Goal: Information Seeking & Learning: Learn about a topic

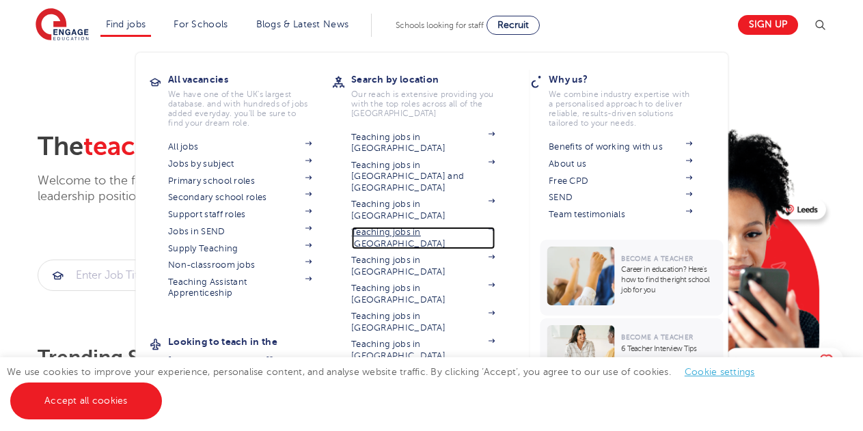
click at [461, 227] on link "Teaching jobs in [GEOGRAPHIC_DATA]" at bounding box center [422, 238] width 143 height 23
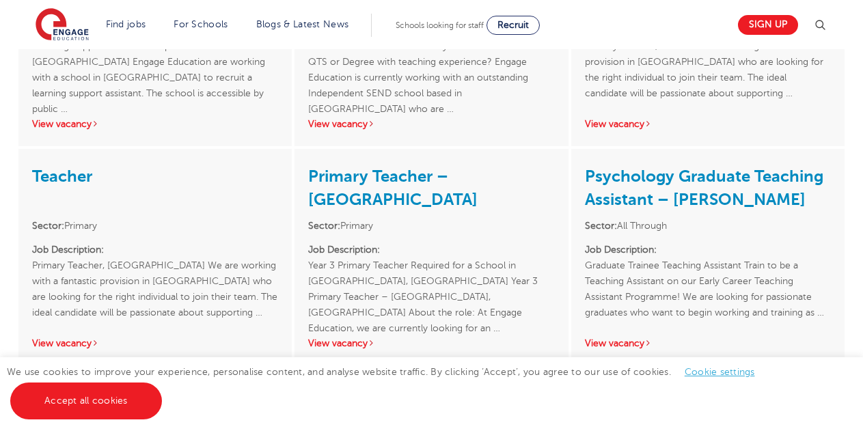
scroll to position [1912, 0]
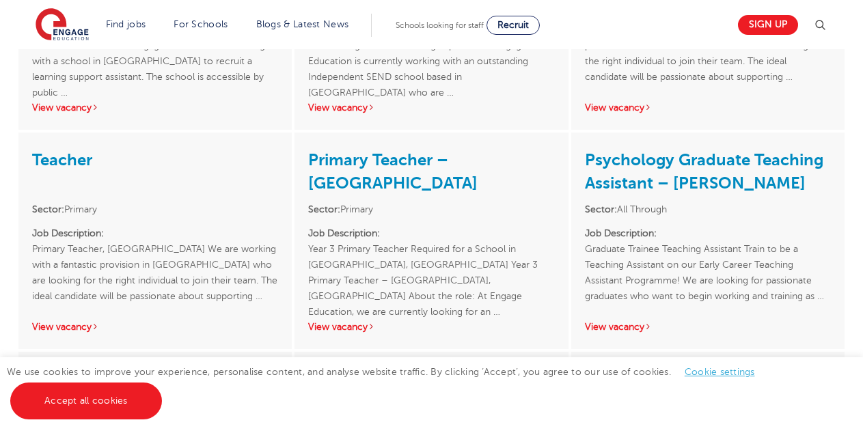
click at [717, 372] on link "Cookie settings" at bounding box center [719, 372] width 70 height 10
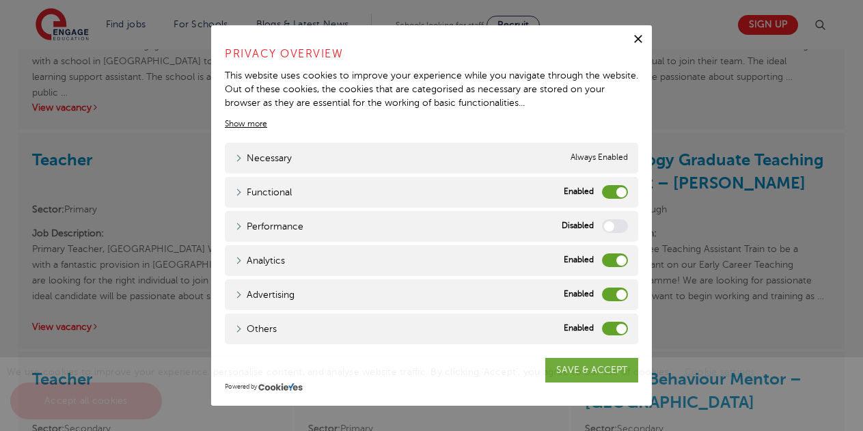
click at [613, 262] on label "Analytics" at bounding box center [615, 260] width 26 height 14
click at [0, 0] on input "Analytics" at bounding box center [0, 0] width 0 height 0
click at [614, 294] on label "Advertising" at bounding box center [615, 295] width 26 height 14
click at [0, 0] on input "Advertising" at bounding box center [0, 0] width 0 height 0
click at [614, 326] on label "Others" at bounding box center [615, 329] width 26 height 14
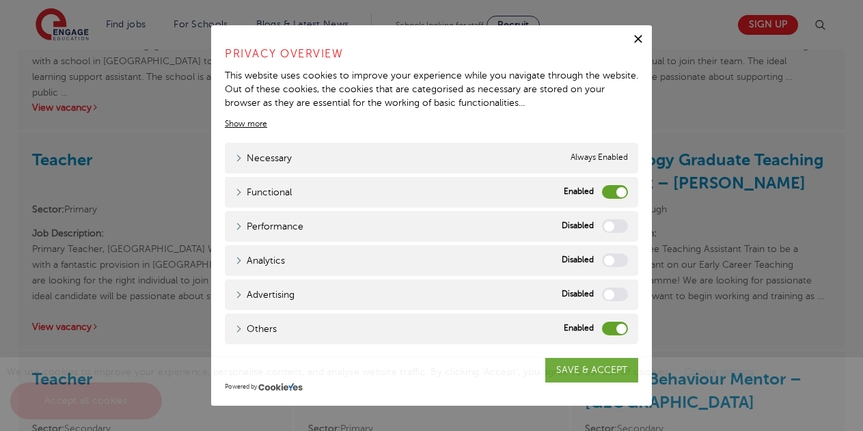
click at [0, 0] on input "Others" at bounding box center [0, 0] width 0 height 0
click at [613, 186] on label "Functional" at bounding box center [615, 192] width 26 height 14
click at [0, 0] on input "Functional" at bounding box center [0, 0] width 0 height 0
click at [590, 367] on span "We use cookies to improve your experience, personalise content, and analyse web…" at bounding box center [388, 386] width 762 height 39
click at [600, 378] on div "We use cookies to improve your experience, personalise content, and analyse web…" at bounding box center [431, 394] width 863 height 74
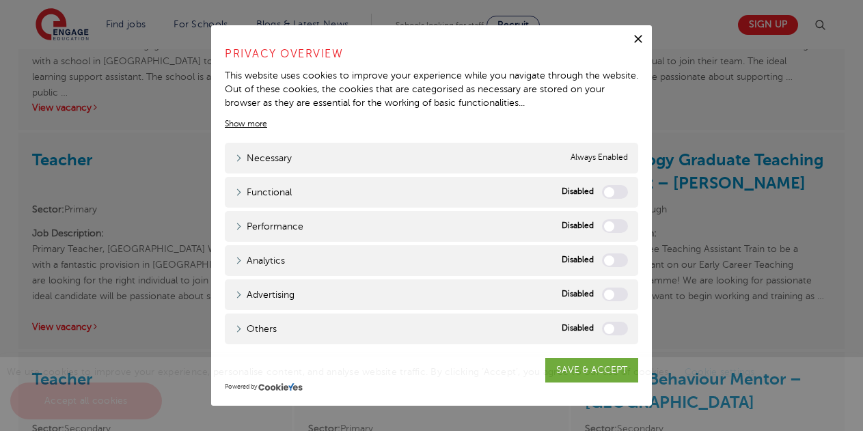
click at [627, 197] on div "Functional" at bounding box center [615, 192] width 26 height 14
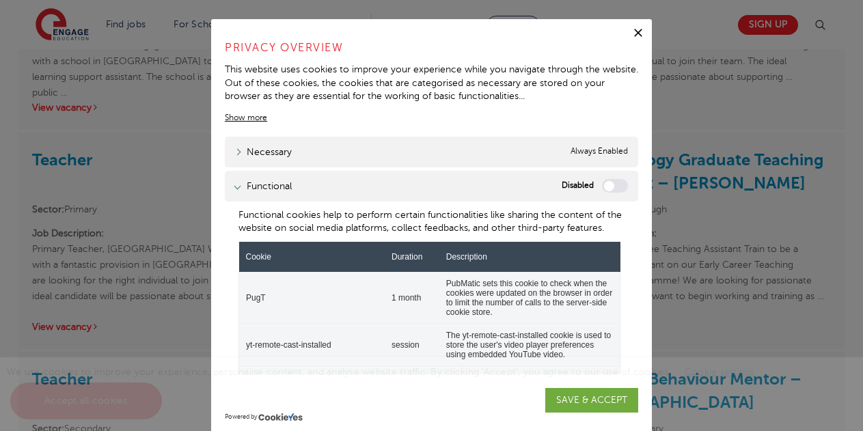
click at [633, 29] on icon "button" at bounding box center [638, 33] width 14 height 14
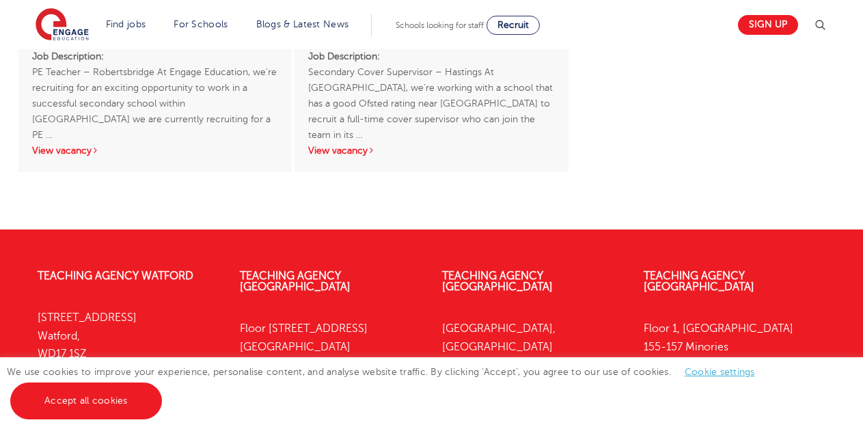
scroll to position [2937, 0]
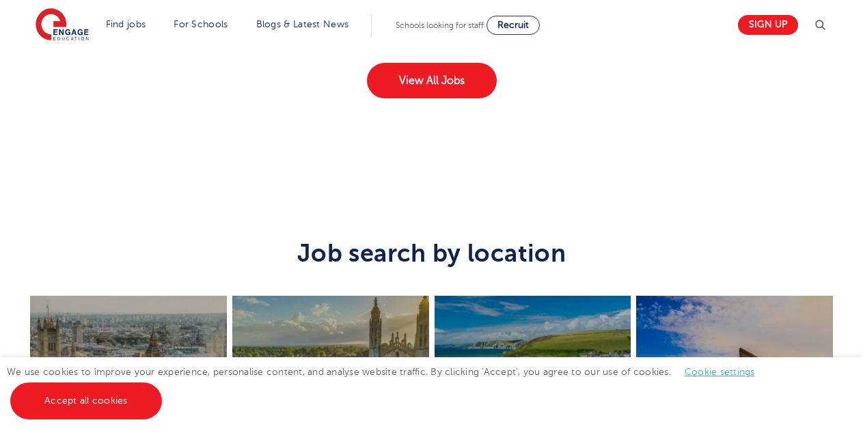
scroll to position [2459, 0]
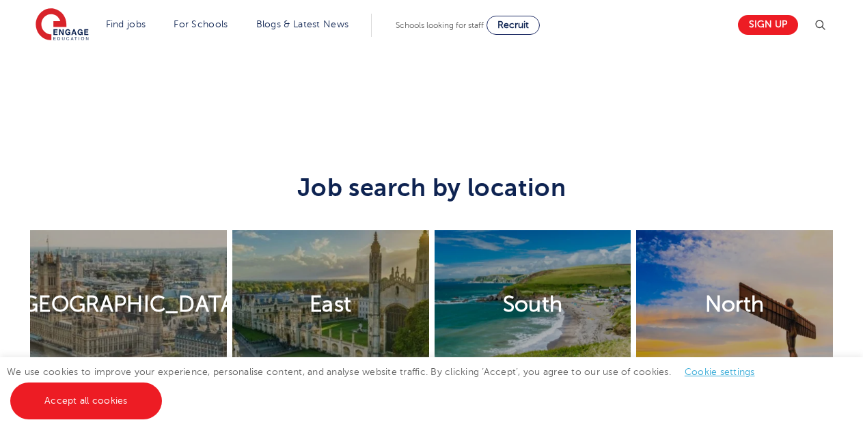
click at [725, 369] on link "Cookie settings" at bounding box center [719, 372] width 70 height 10
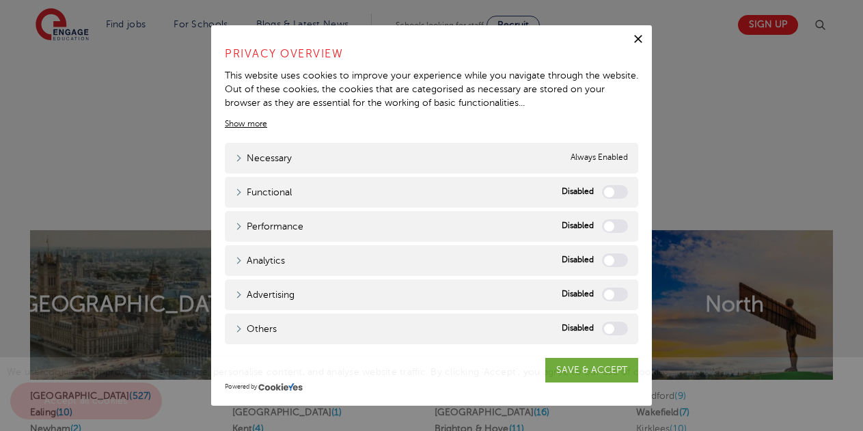
click at [608, 374] on span "We use cookies to improve your experience, personalise content, and analyse web…" at bounding box center [388, 386] width 762 height 39
click at [617, 191] on label "Functional" at bounding box center [615, 192] width 26 height 14
click at [0, 0] on input "Functional" at bounding box center [0, 0] width 0 height 0
click at [580, 374] on span "We use cookies to improve your experience, personalise content, and analyse web…" at bounding box center [388, 386] width 762 height 39
click at [634, 36] on icon "button" at bounding box center [638, 39] width 14 height 14
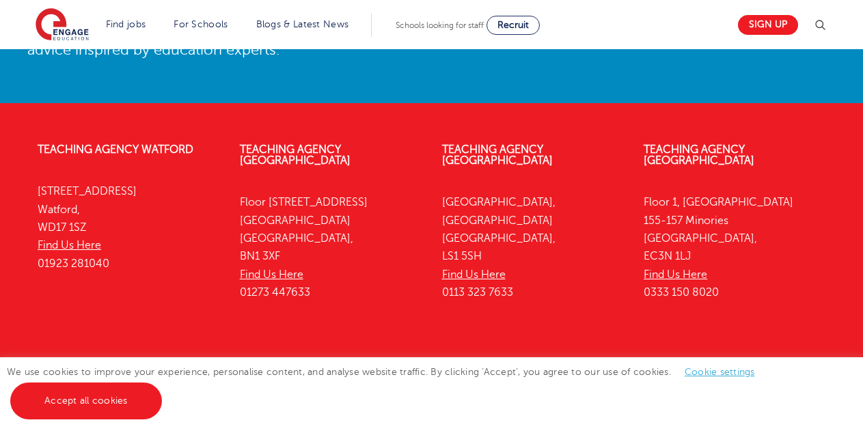
scroll to position [3167, 0]
